Goal: Transaction & Acquisition: Download file/media

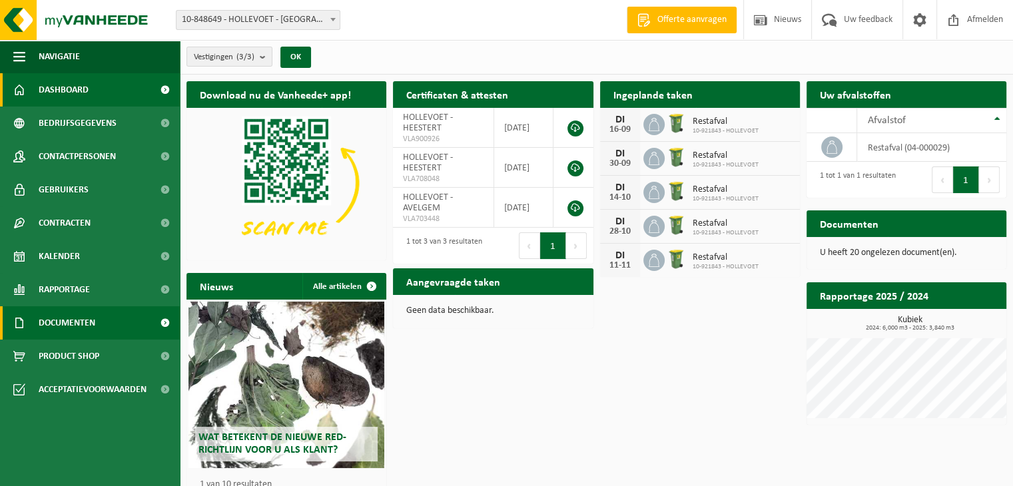
click at [77, 320] on span "Documenten" at bounding box center [67, 322] width 57 height 33
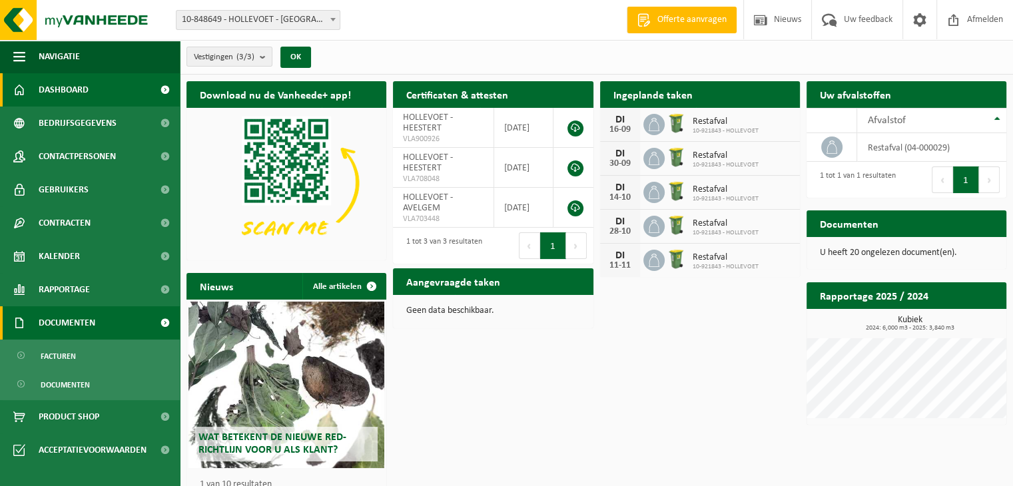
click at [77, 320] on span "Documenten" at bounding box center [67, 322] width 57 height 33
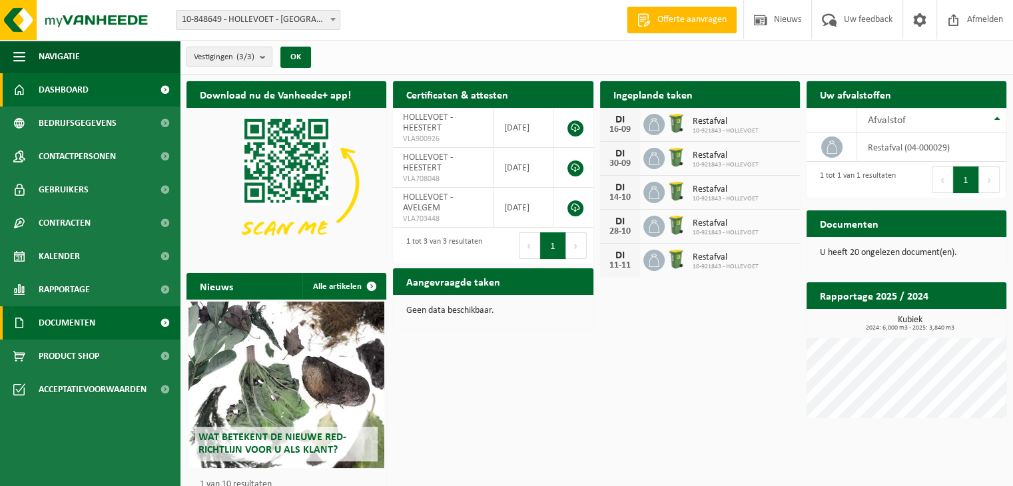
click at [74, 328] on span "Documenten" at bounding box center [67, 322] width 57 height 33
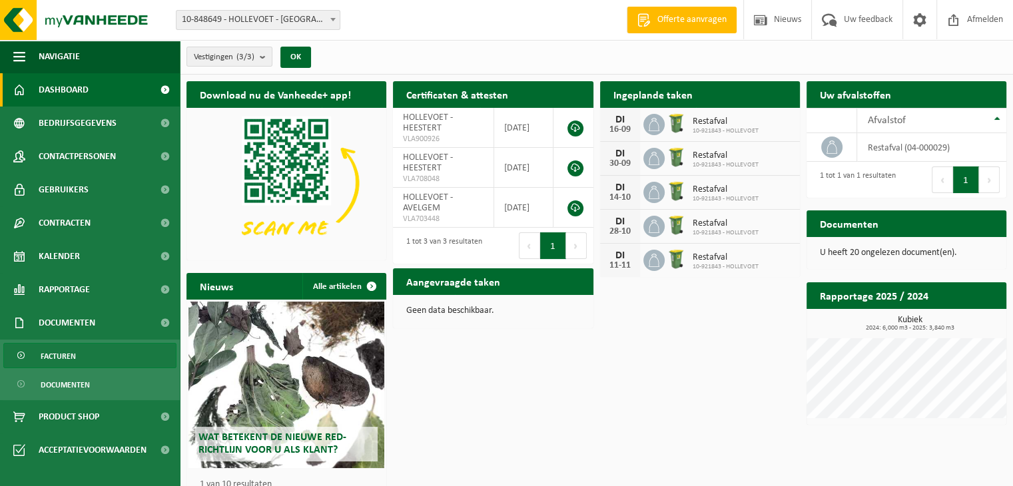
click at [69, 358] on span "Facturen" at bounding box center [58, 356] width 35 height 25
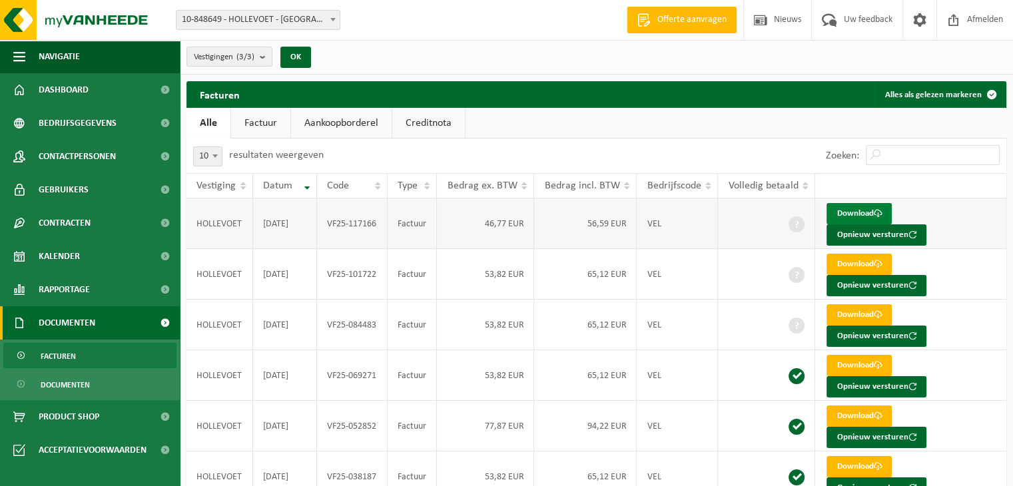
click at [860, 210] on link "Download" at bounding box center [858, 213] width 65 height 21
